Goal: Transaction & Acquisition: Subscribe to service/newsletter

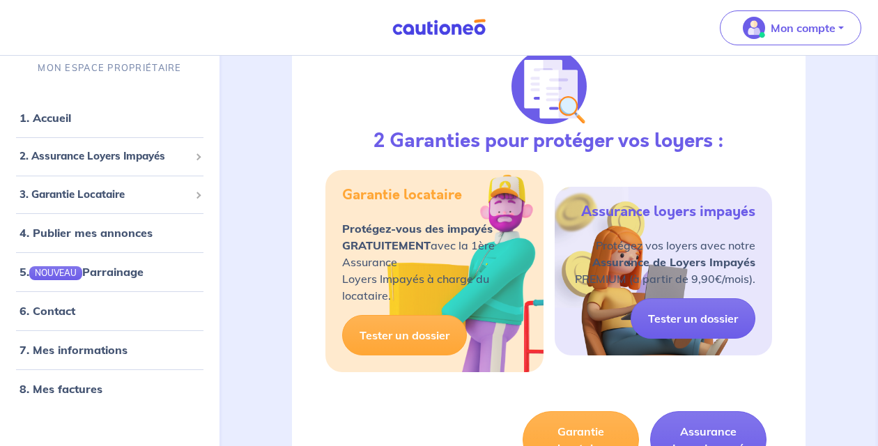
scroll to position [184, 0]
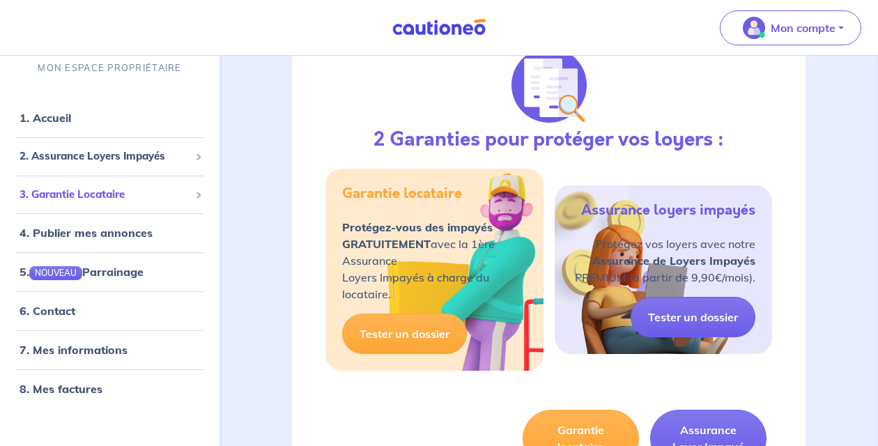
click at [128, 201] on span "3. Garantie Locataire" at bounding box center [105, 195] width 170 height 16
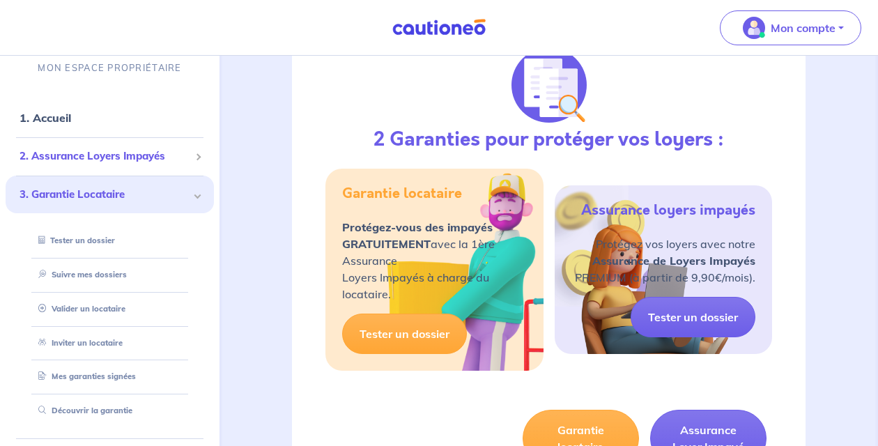
click at [139, 171] on li "2. Assurance Loyers Impayés Souscrire Suivre mes dossiers Mes contrats signés […" at bounding box center [110, 156] width 208 height 38
click at [145, 157] on span "2. Assurance Loyers Impayés" at bounding box center [105, 156] width 170 height 16
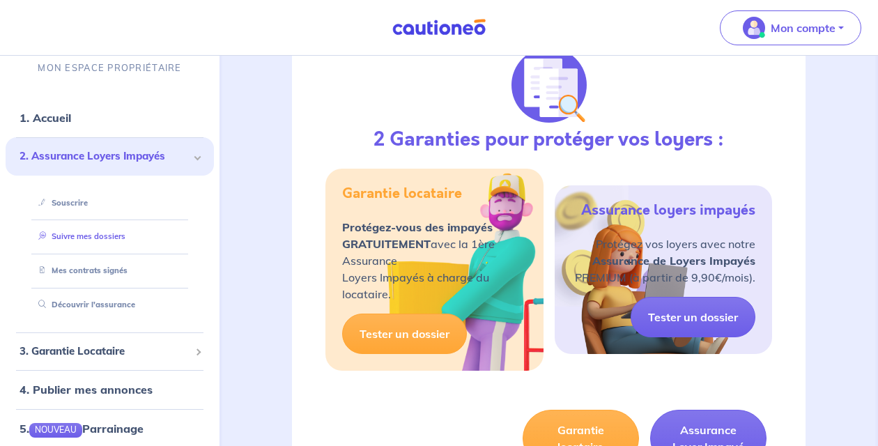
click at [123, 241] on link "Suivre mes dossiers" at bounding box center [79, 236] width 93 height 10
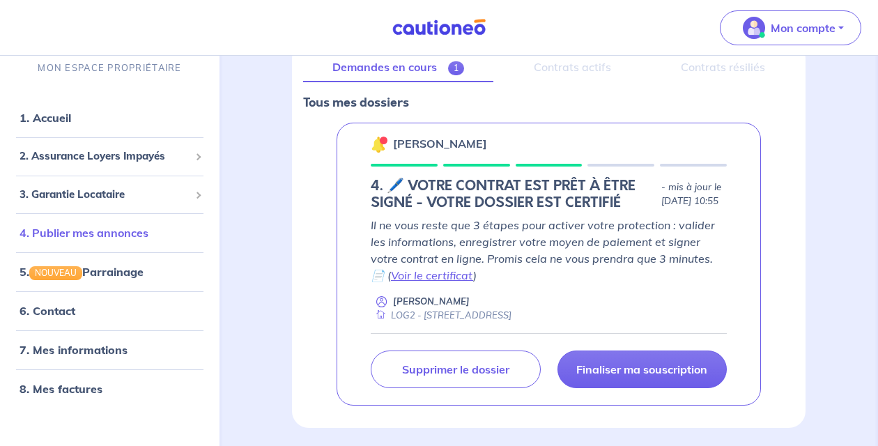
scroll to position [203, 0]
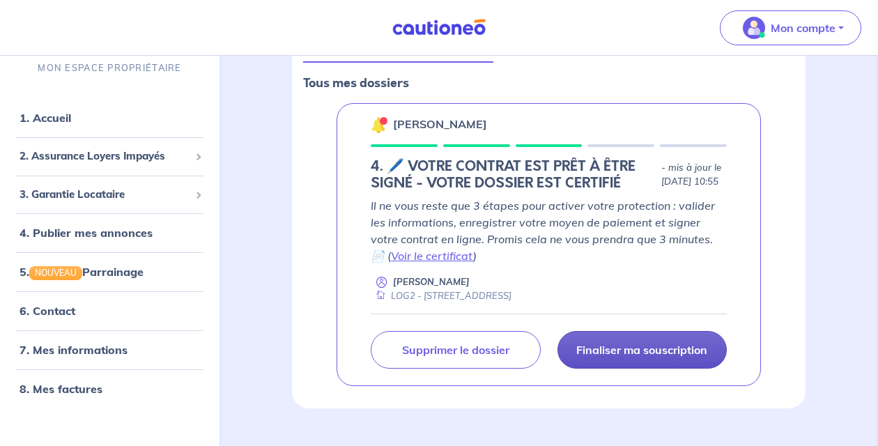
click at [656, 369] on link "Finaliser ma souscription" at bounding box center [642, 350] width 170 height 38
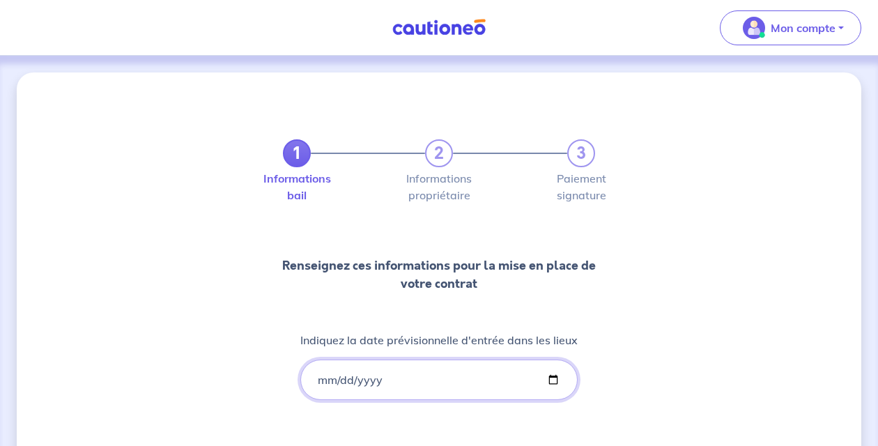
click at [417, 387] on input "Indiquez la date prévisionnelle d'entrée dans les lieux" at bounding box center [438, 379] width 277 height 40
type input "[DATE]"
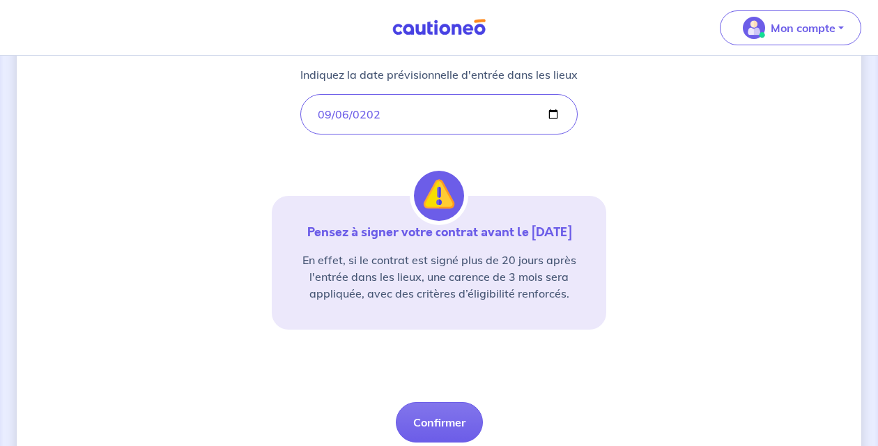
scroll to position [268, 0]
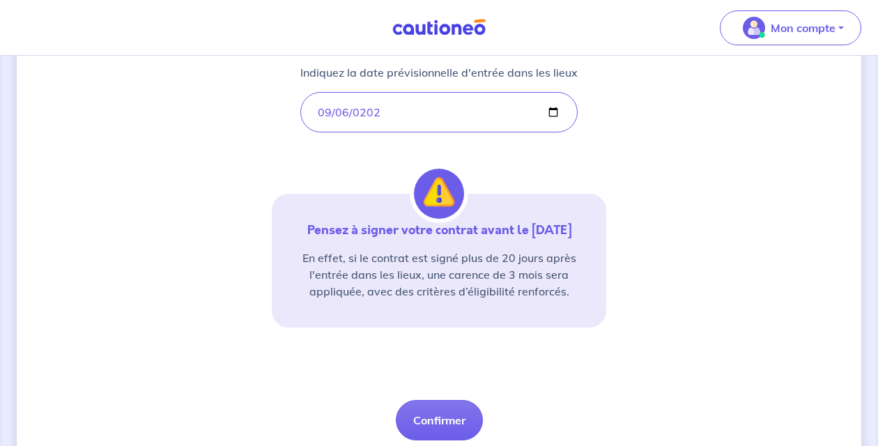
click at [628, 384] on div "1 2 3 Informations bail Informations propriétaire Paiement signature Renseignez…" at bounding box center [439, 142] width 844 height 674
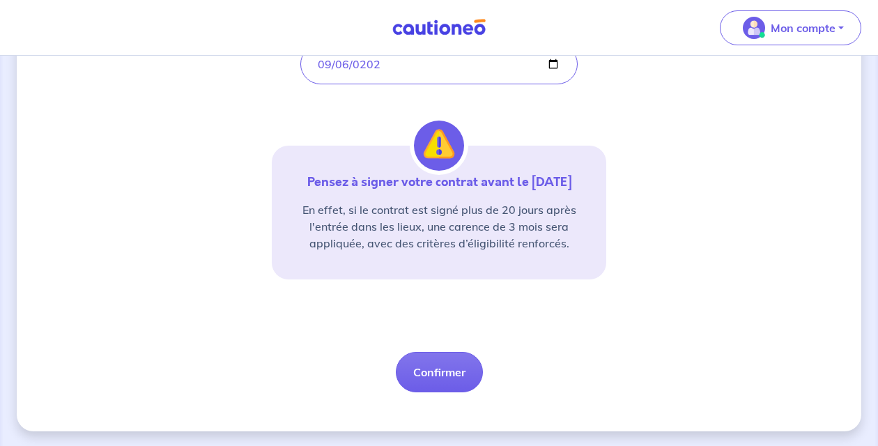
scroll to position [334, 0]
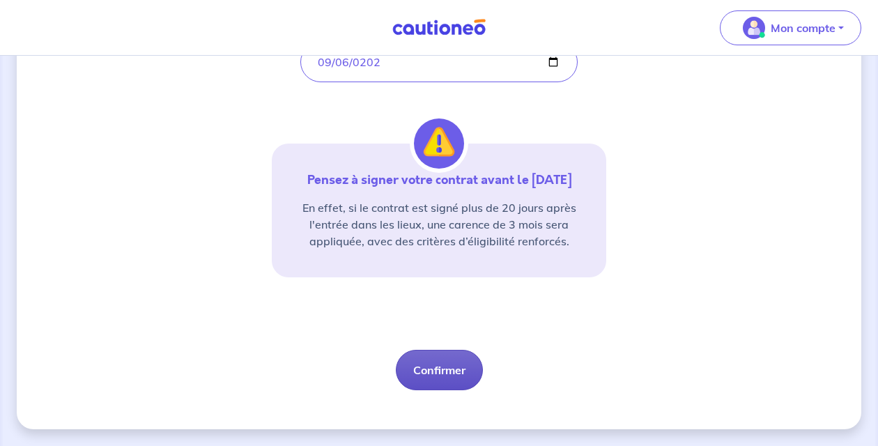
click at [436, 373] on button "Confirmer" at bounding box center [439, 370] width 87 height 40
select select "FR"
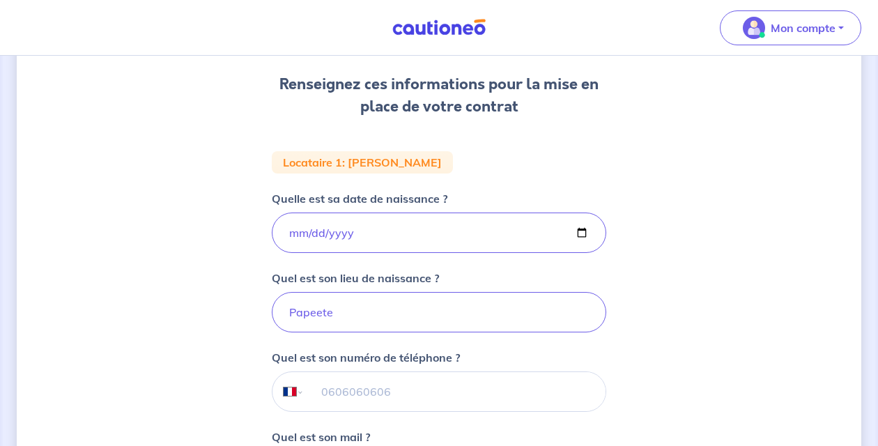
scroll to position [218, 0]
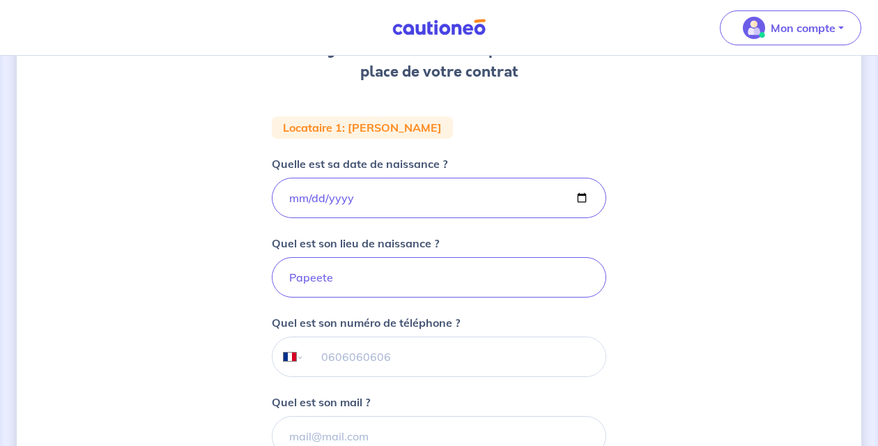
click at [461, 345] on input "tel" at bounding box center [454, 356] width 301 height 39
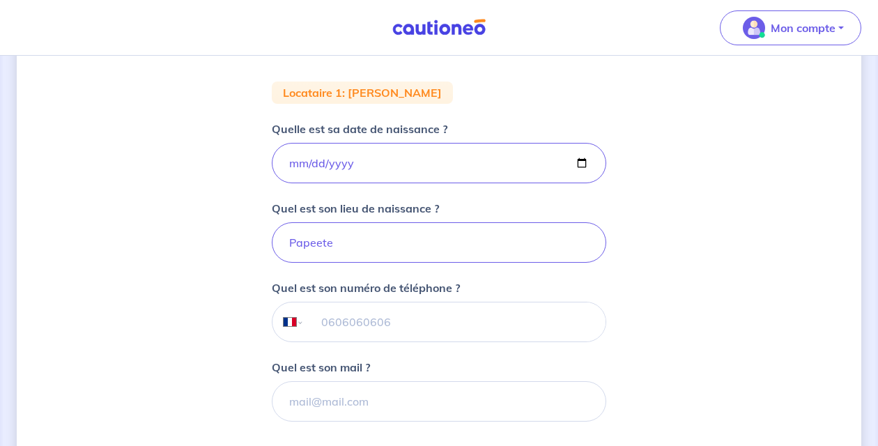
scroll to position [260, 0]
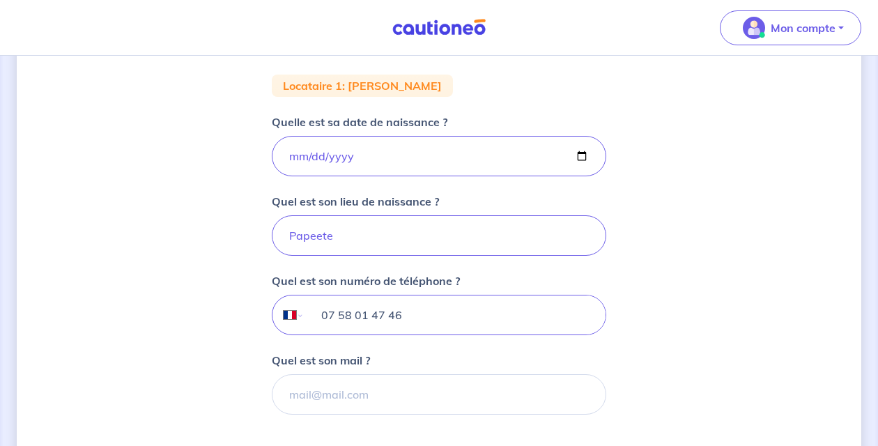
type input "07 58 01 47 46"
click at [347, 389] on input "Quel est son mail ?" at bounding box center [439, 394] width 334 height 40
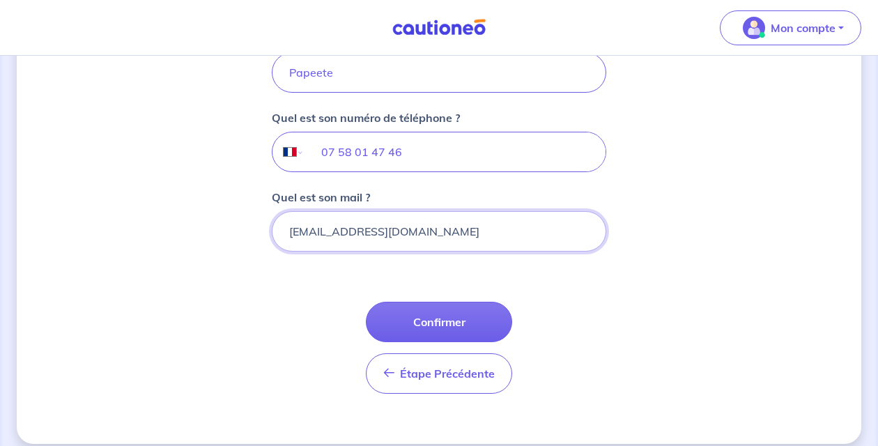
scroll to position [438, 0]
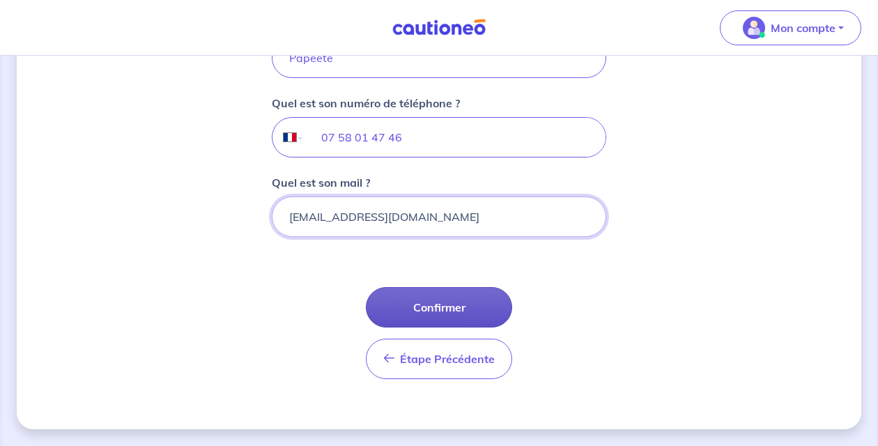
type input "[EMAIL_ADDRESS][DOMAIN_NAME]"
click at [479, 309] on button "Confirmer" at bounding box center [439, 307] width 146 height 40
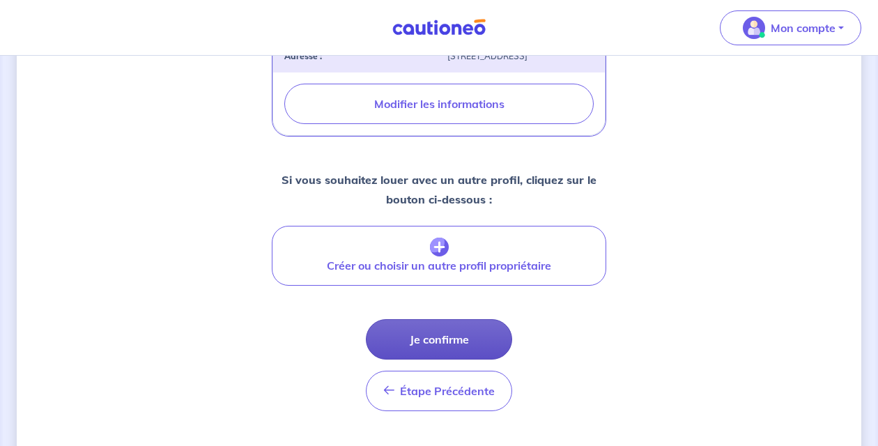
scroll to position [541, 0]
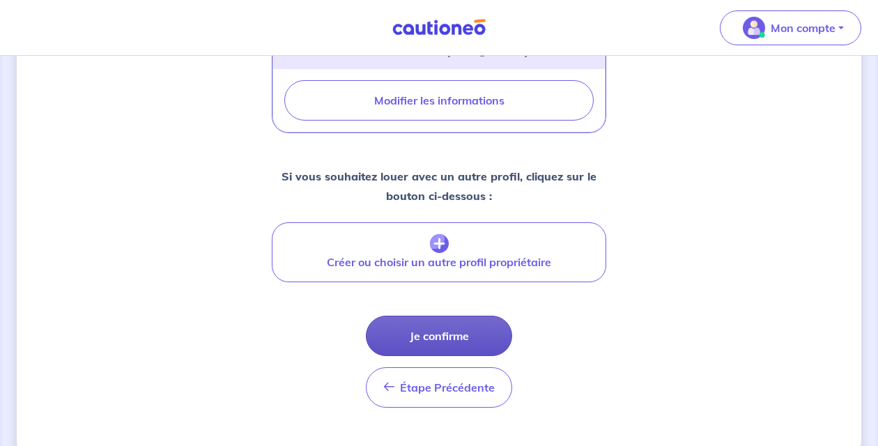
click at [460, 344] on button "Je confirme" at bounding box center [439, 336] width 146 height 40
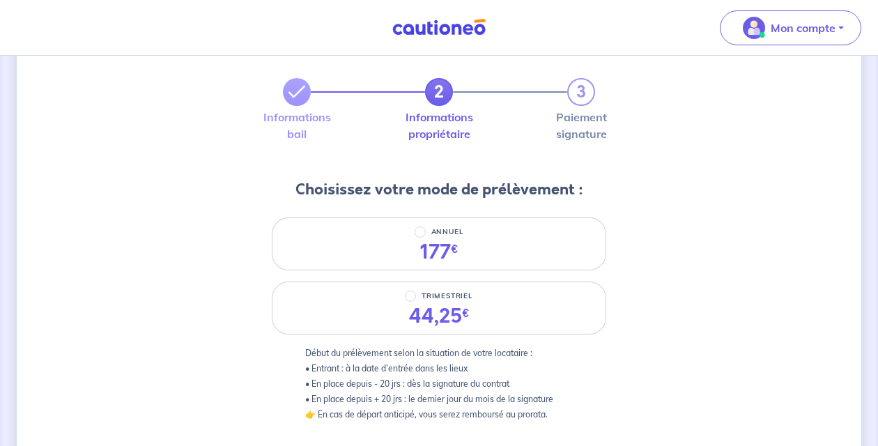
scroll to position [82, 0]
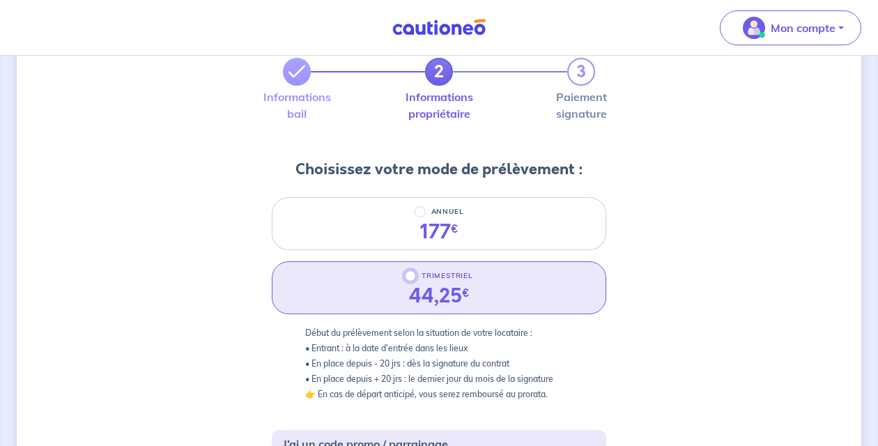
click at [413, 272] on input "TRIMESTRIEL" at bounding box center [410, 275] width 11 height 11
radio input "true"
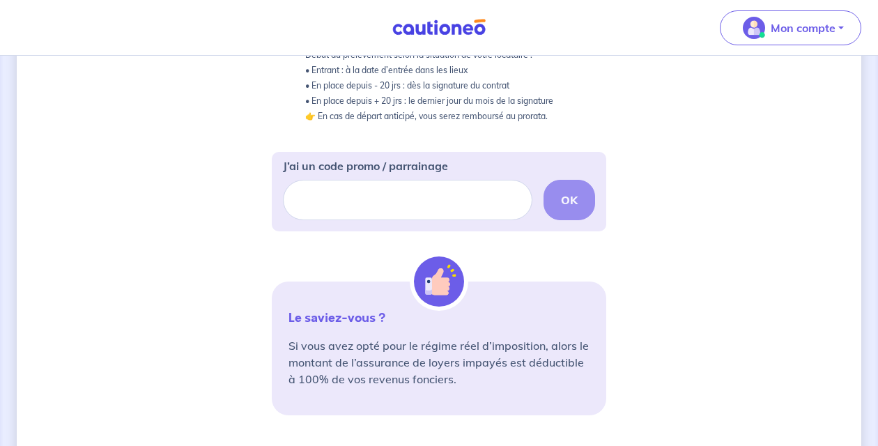
scroll to position [350, 0]
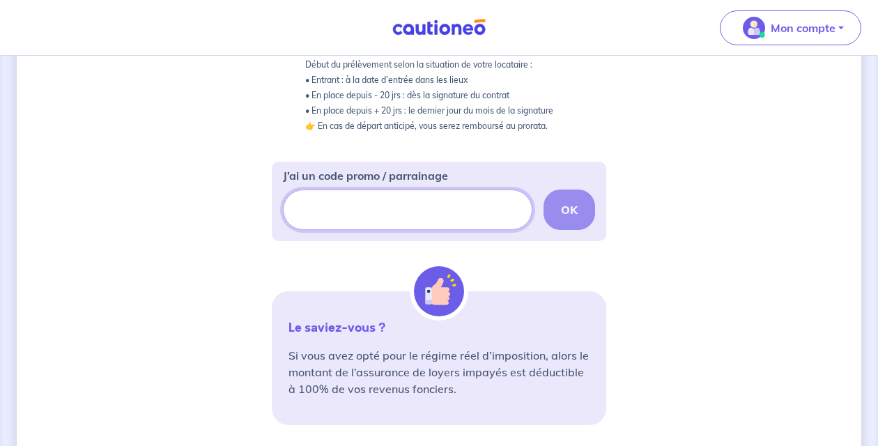
click at [443, 206] on input "J’ai un code promo / parrainage" at bounding box center [407, 209] width 249 height 40
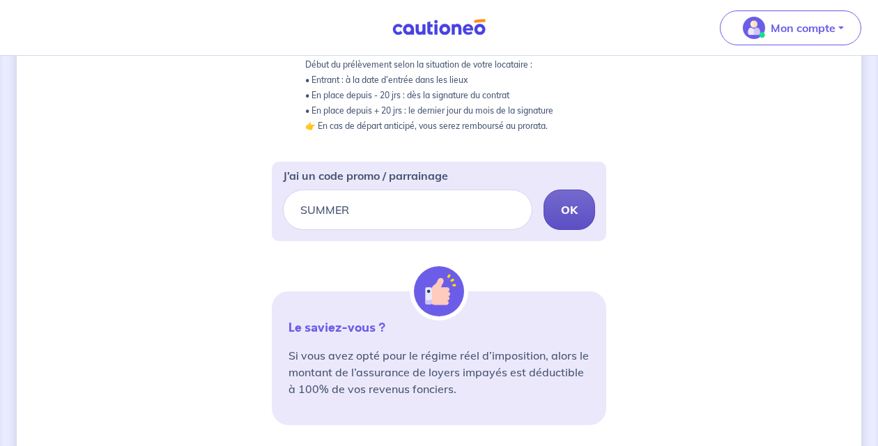
click at [568, 203] on strong "OK" at bounding box center [569, 210] width 17 height 14
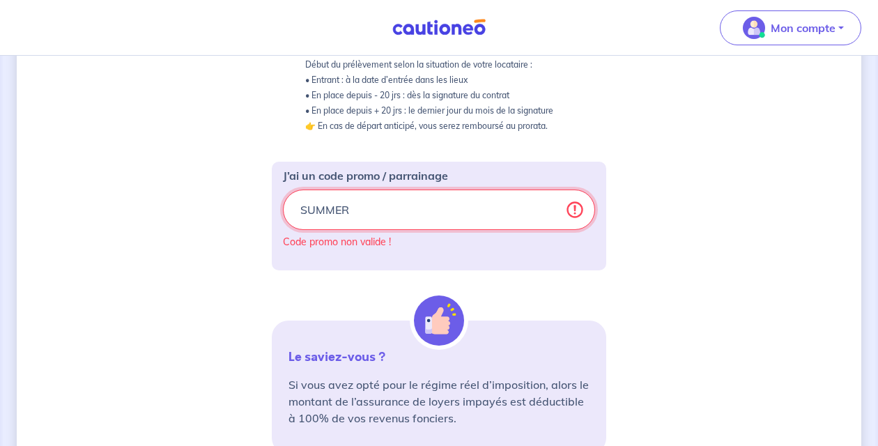
click at [505, 206] on input "SUMMER" at bounding box center [439, 209] width 312 height 40
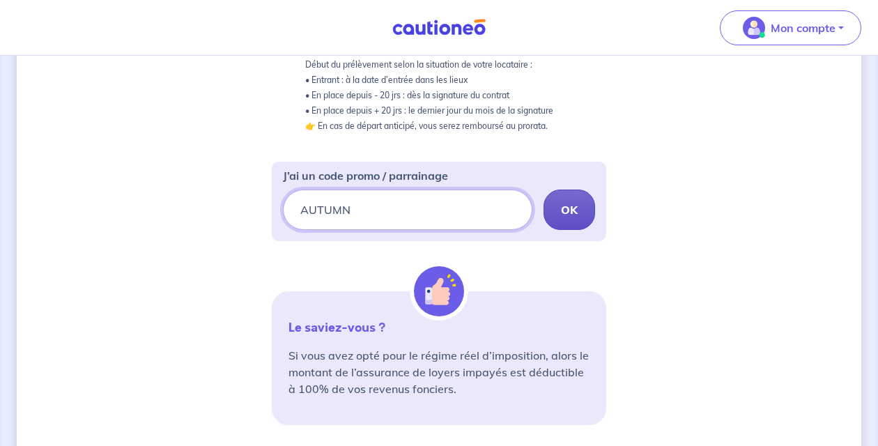
type input "AUTUMN"
click at [566, 210] on strong "OK" at bounding box center [569, 210] width 17 height 14
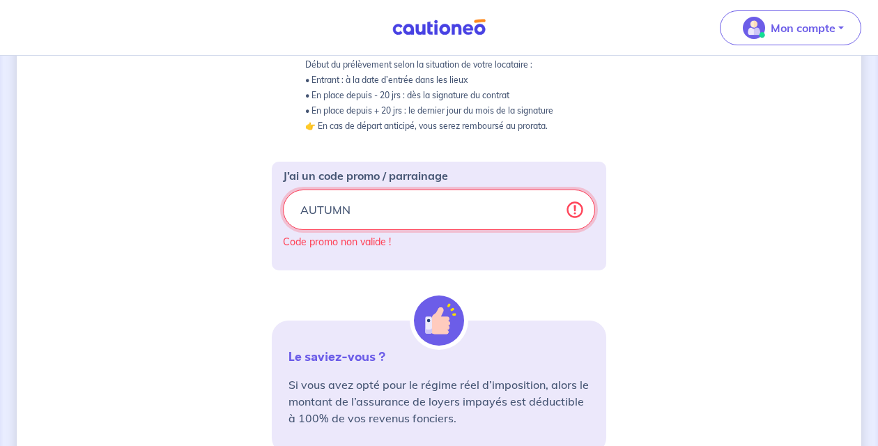
click at [417, 198] on input "AUTUMN" at bounding box center [439, 209] width 312 height 40
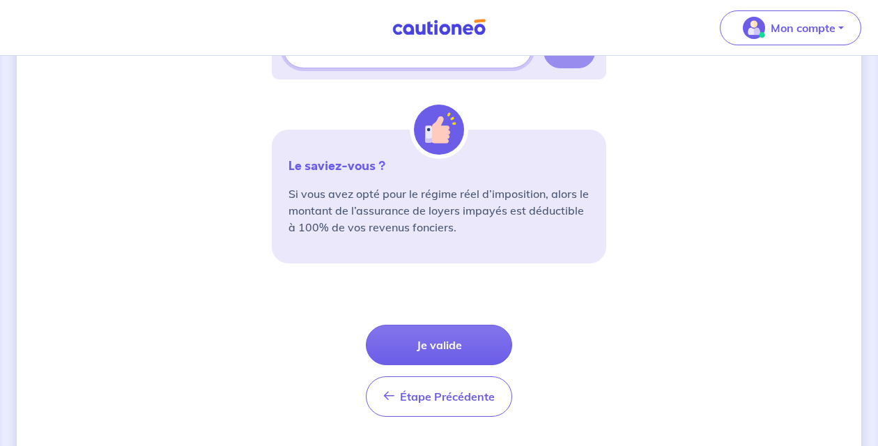
scroll to position [549, 0]
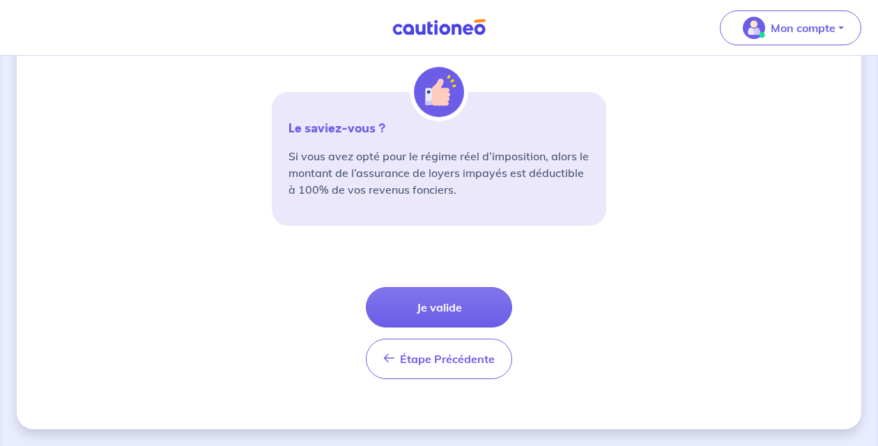
click at [461, 299] on button "Je valide" at bounding box center [439, 307] width 146 height 40
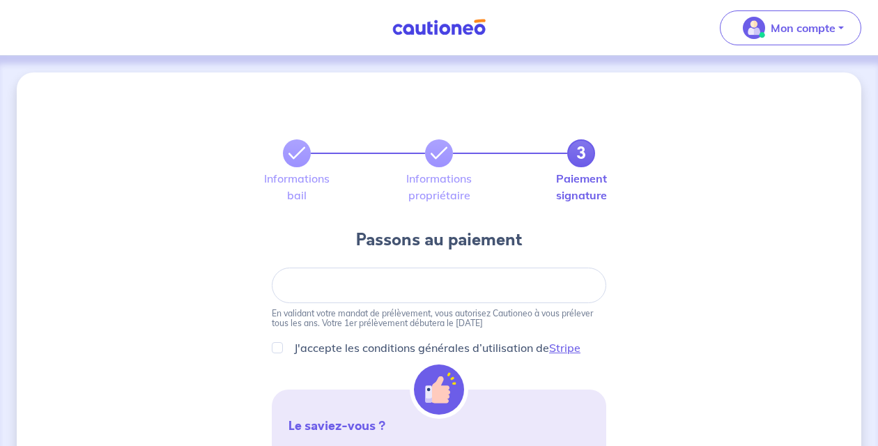
click at [421, 294] on div at bounding box center [439, 286] width 334 height 36
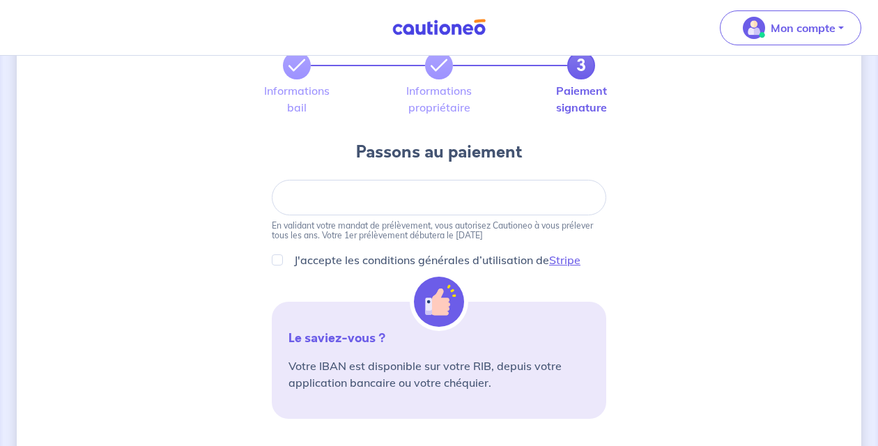
scroll to position [87, 0]
click at [281, 258] on input "J'accepte les conditions générales d’utilisation de Stripe" at bounding box center [277, 260] width 11 height 11
click at [277, 261] on input "J'accepte les conditions générales d’utilisation de Stripe" at bounding box center [277, 260] width 11 height 11
checkbox input "true"
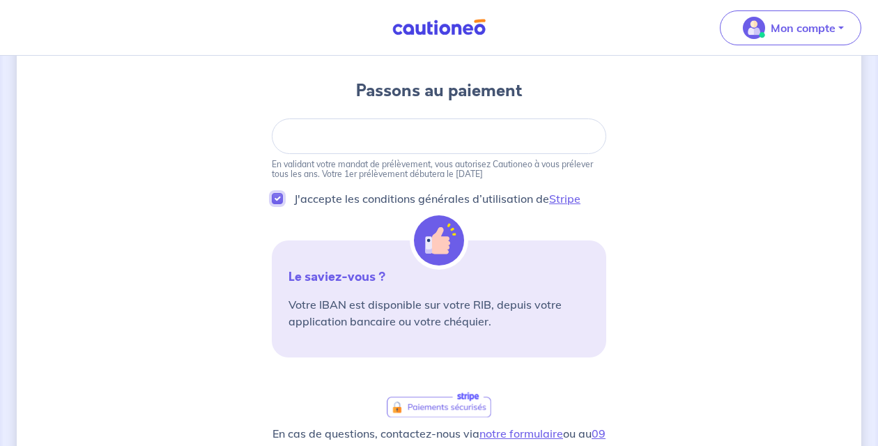
scroll to position [148, 0]
click at [410, 145] on div at bounding box center [439, 138] width 334 height 36
click at [670, 340] on div "3 Informations bail Informations propriétaire Paiement signature Passons au pai…" at bounding box center [439, 324] width 844 height 798
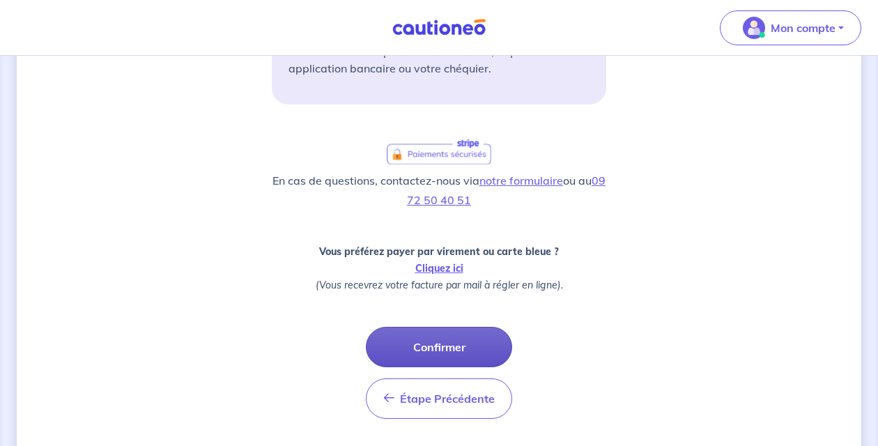
click at [458, 350] on button "Confirmer" at bounding box center [439, 347] width 146 height 40
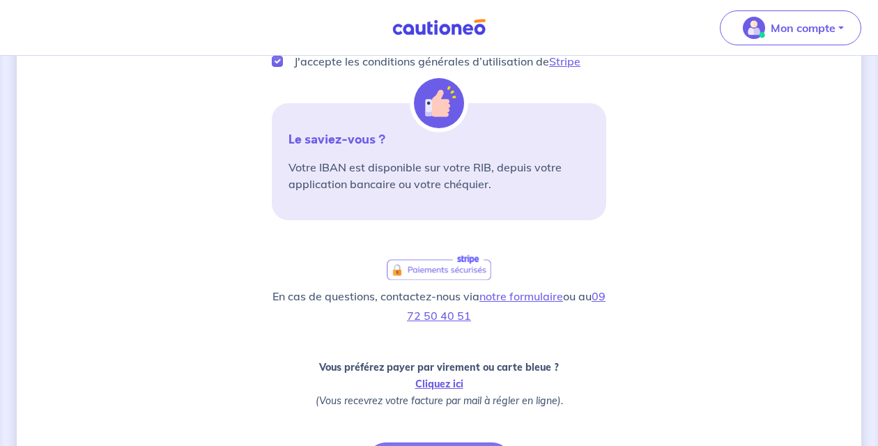
scroll to position [350, 0]
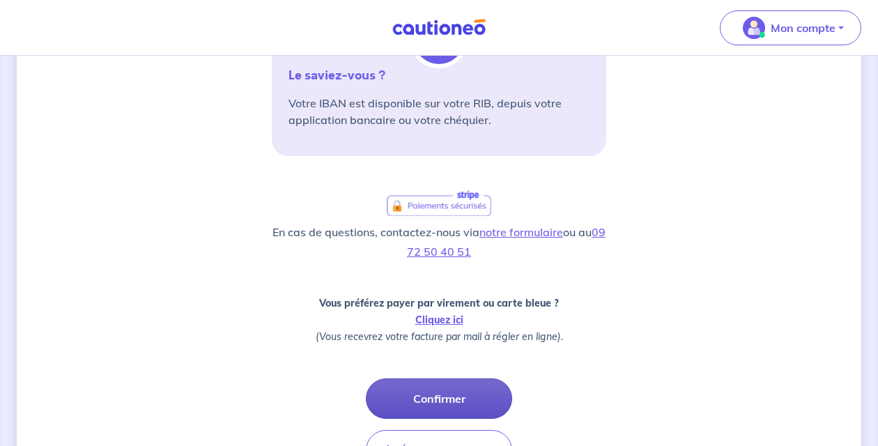
click at [458, 387] on button "Confirmer" at bounding box center [439, 398] width 146 height 40
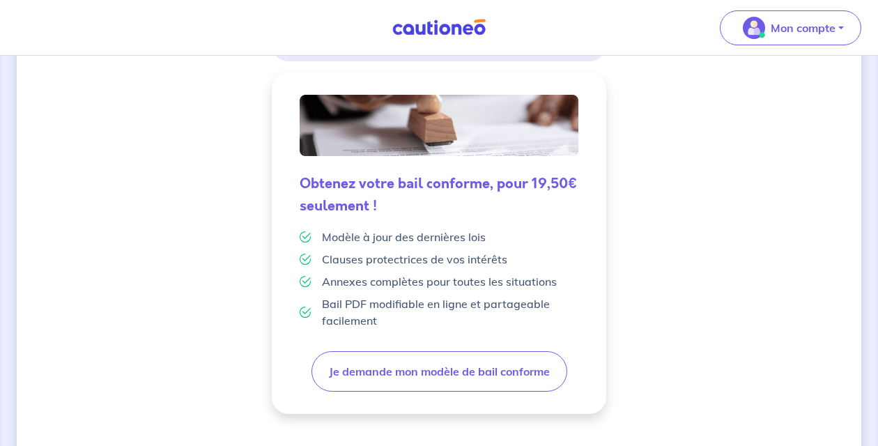
scroll to position [331, 0]
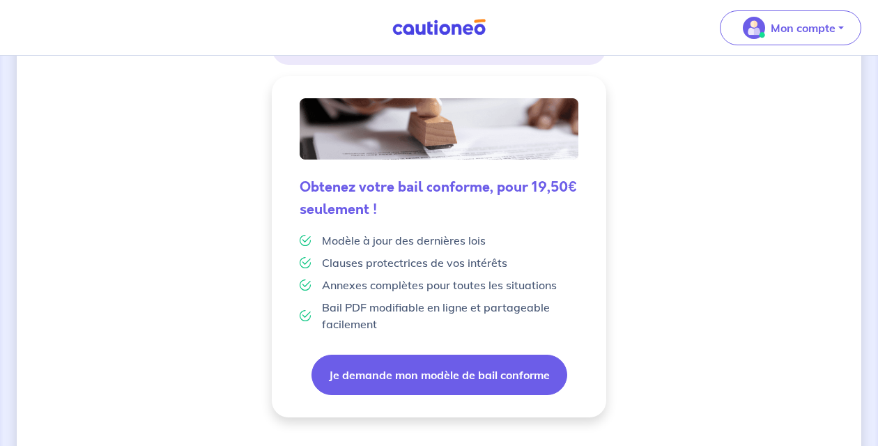
click at [410, 374] on button "Je demande mon modèle de bail conforme" at bounding box center [439, 375] width 256 height 40
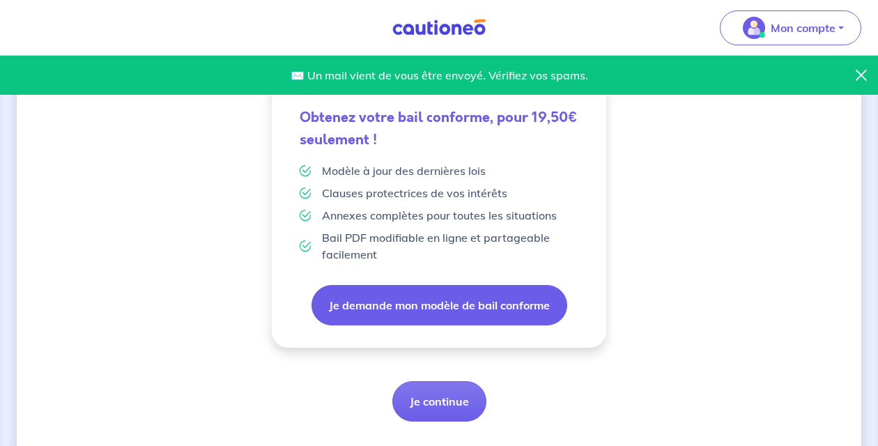
scroll to position [431, 0]
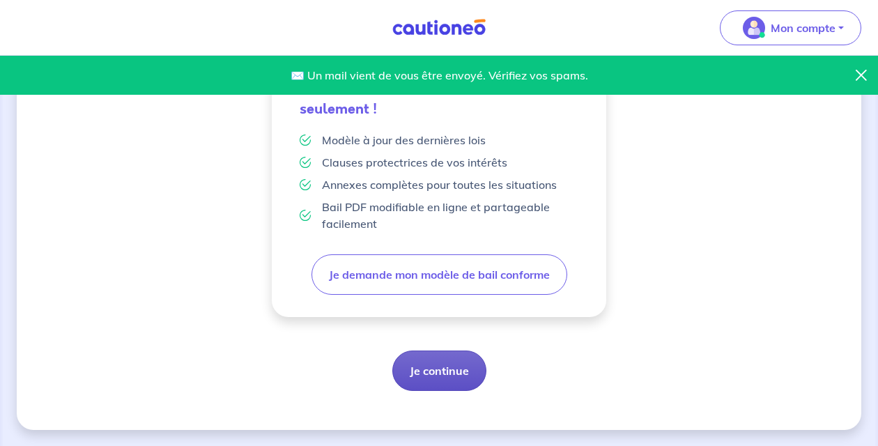
click at [455, 380] on button "Je continue" at bounding box center [439, 370] width 94 height 40
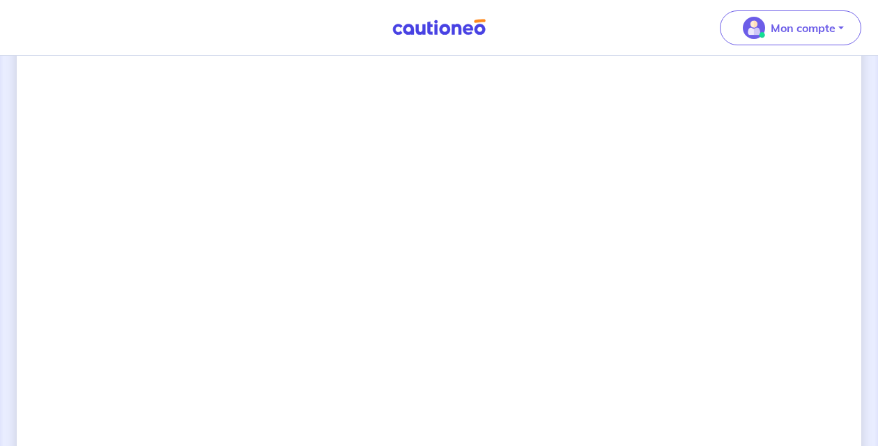
scroll to position [964, 0]
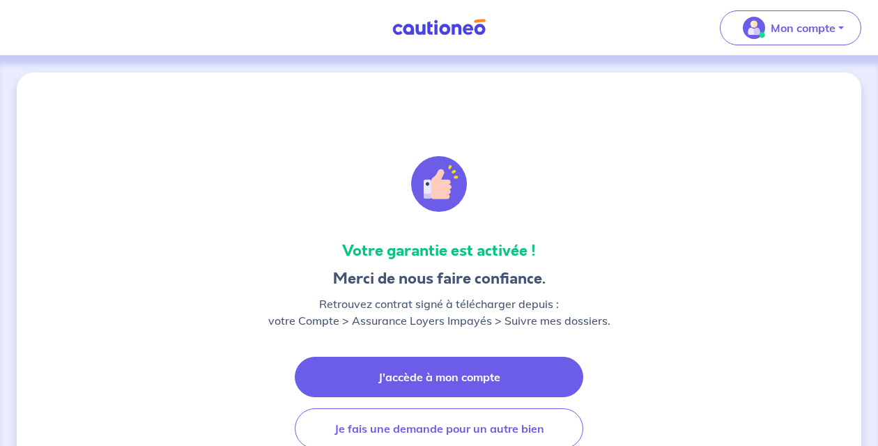
click at [497, 379] on link "J'accède à mon compte" at bounding box center [439, 377] width 288 height 40
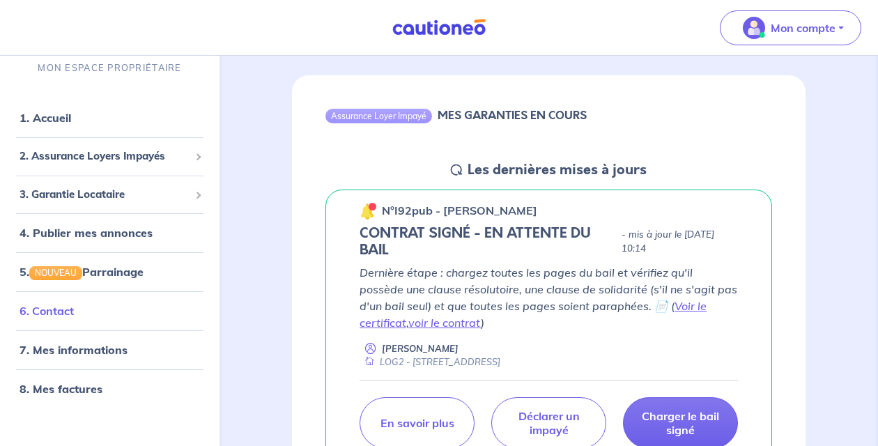
scroll to position [118, 0]
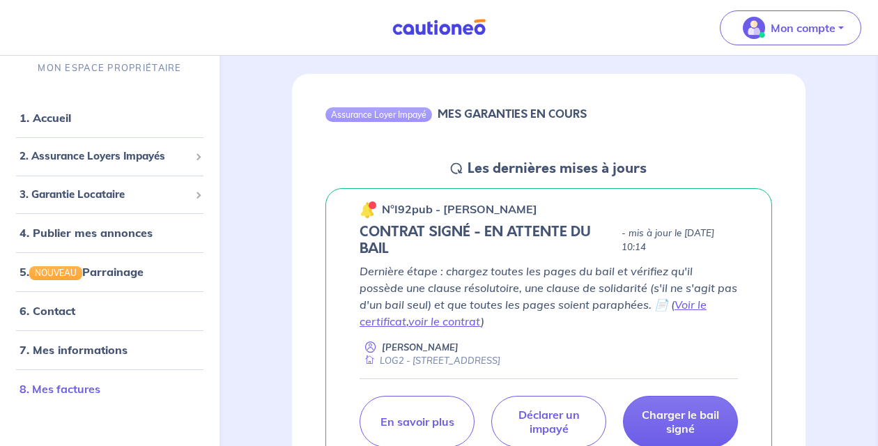
click at [100, 382] on link "8. Mes factures" at bounding box center [60, 389] width 81 height 14
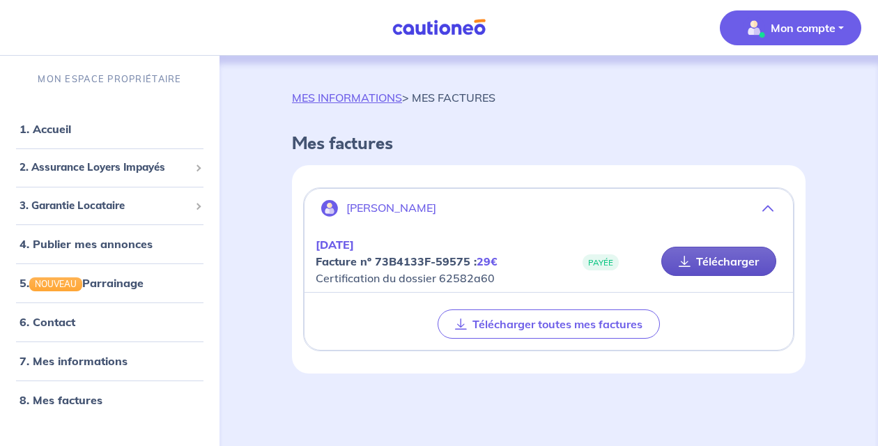
click at [697, 266] on link "Télécharger" at bounding box center [718, 261] width 115 height 29
click at [166, 162] on span "2. Assurance Loyers Impayés" at bounding box center [105, 168] width 170 height 16
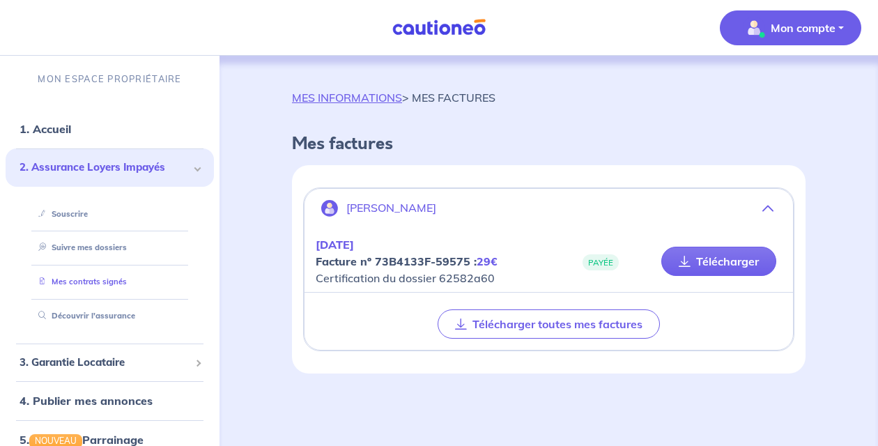
click at [105, 286] on link "Mes contrats signés" at bounding box center [80, 282] width 94 height 10
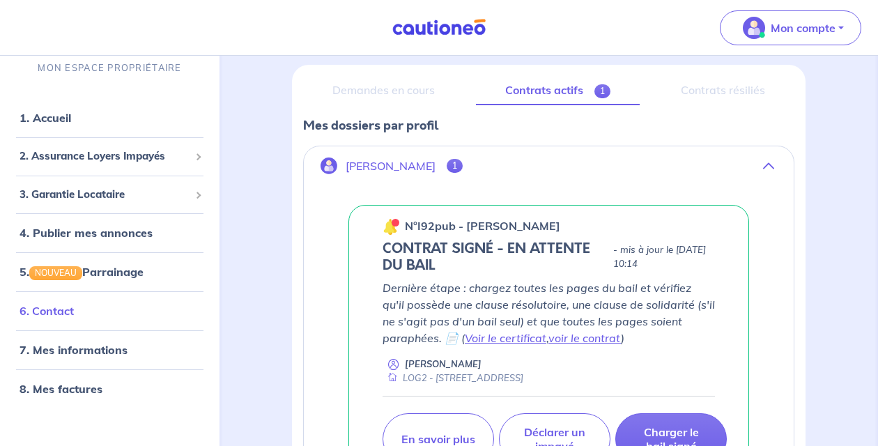
scroll to position [158, 0]
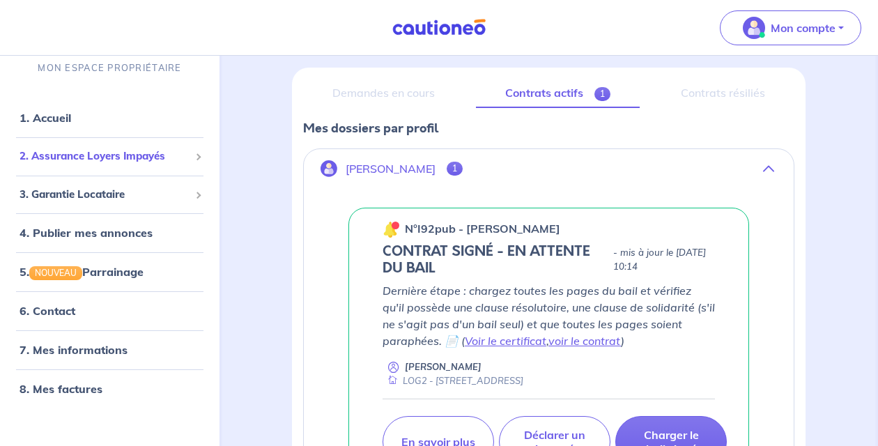
click at [132, 153] on span "2. Assurance Loyers Impayés" at bounding box center [105, 156] width 170 height 16
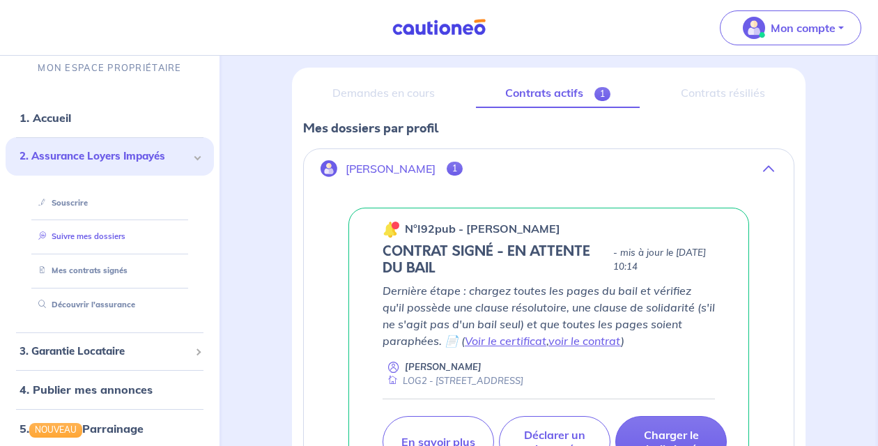
click at [104, 235] on link "Suivre mes dossiers" at bounding box center [79, 236] width 93 height 10
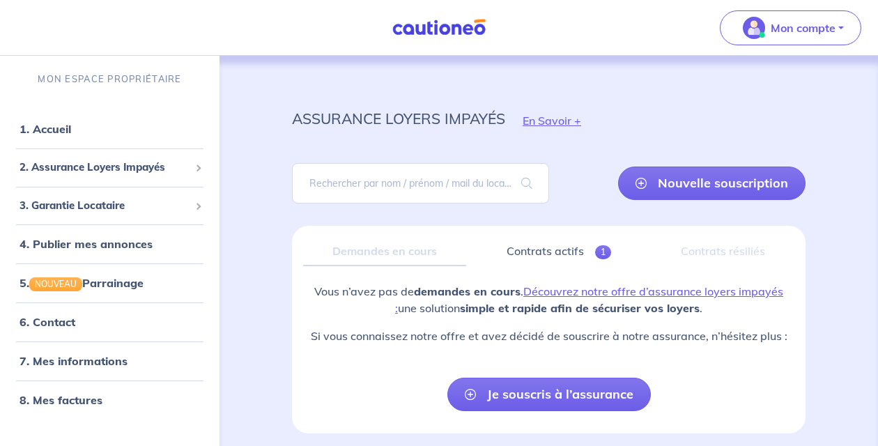
scroll to position [54, 0]
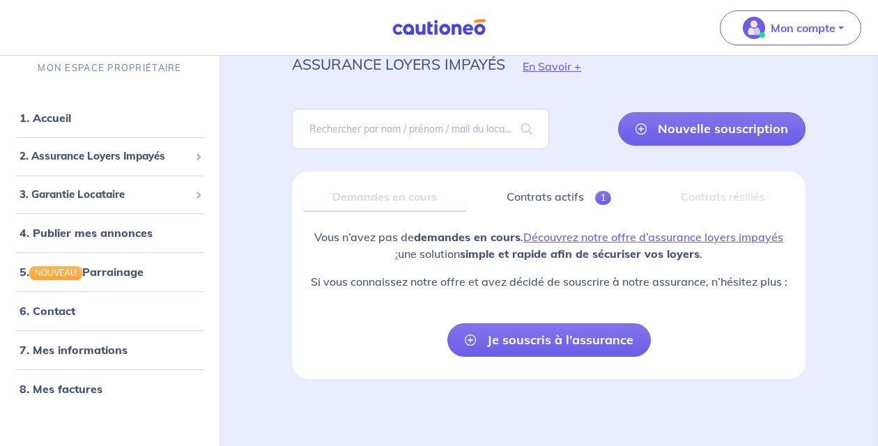
click at [399, 199] on div "Demandes en cours" at bounding box center [384, 197] width 163 height 29
click at [601, 203] on span "1" at bounding box center [603, 198] width 16 height 14
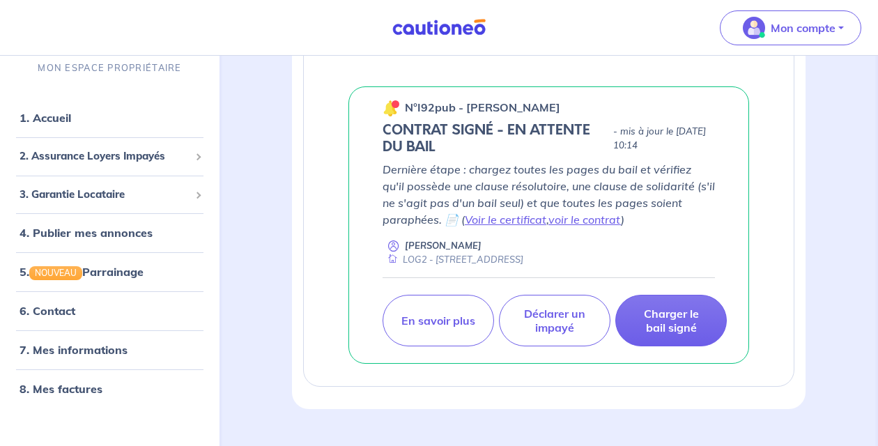
scroll to position [309, 0]
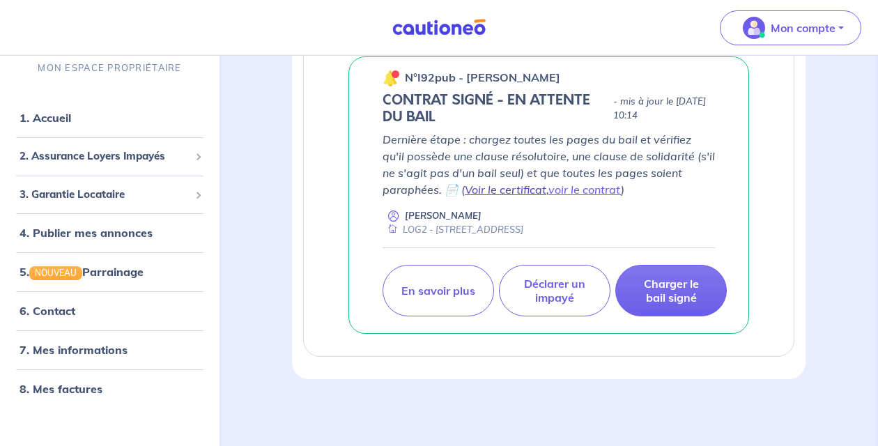
click at [518, 192] on link "Voir le certificat" at bounding box center [506, 190] width 82 height 14
